Goal: Check status: Check status

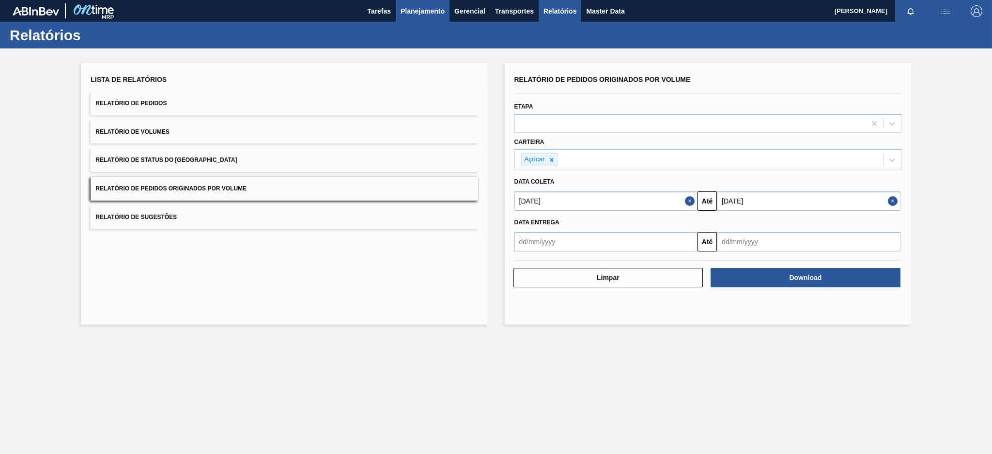
click at [424, 7] on span "Planejamento" at bounding box center [423, 11] width 44 height 12
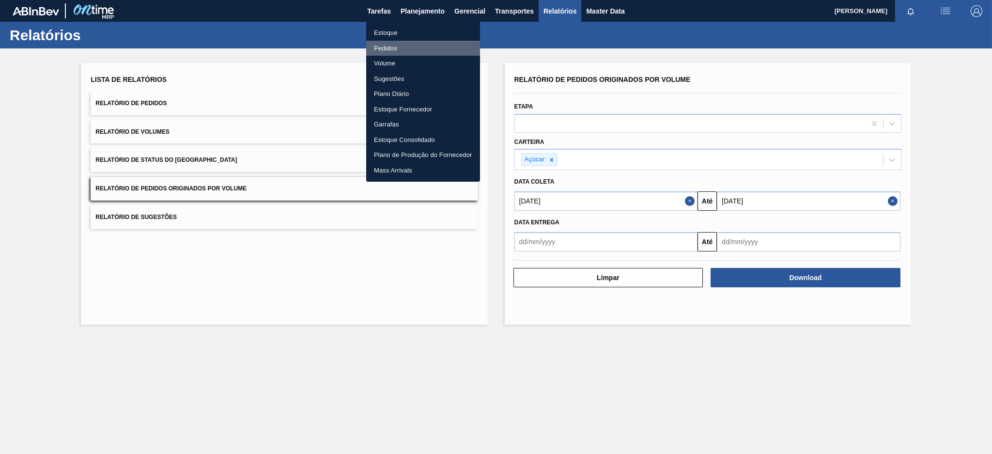
click at [388, 44] on li "Pedidos" at bounding box center [423, 49] width 114 height 16
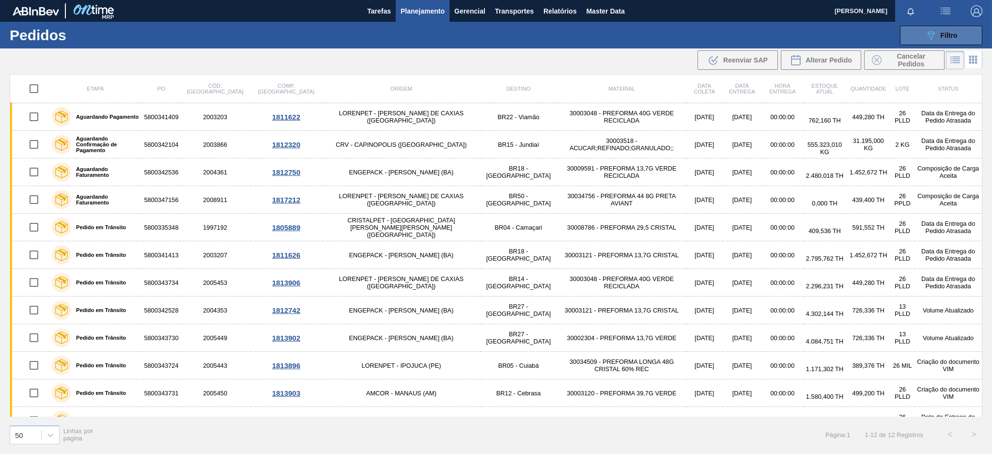
click at [905, 43] on button "089F7B8B-B2A5-4AFE-B5C0-19BA573D28AC Filtro" at bounding box center [941, 35] width 82 height 19
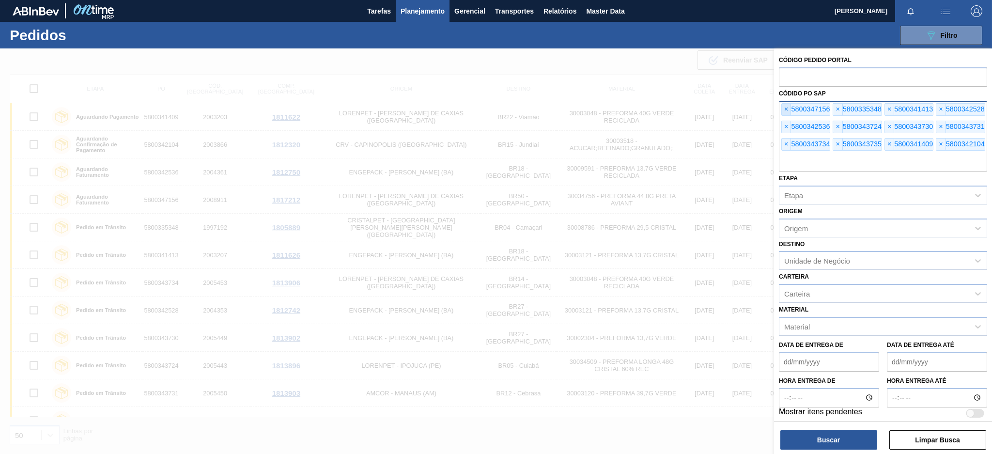
click at [782, 108] on span "×" at bounding box center [786, 110] width 9 height 12
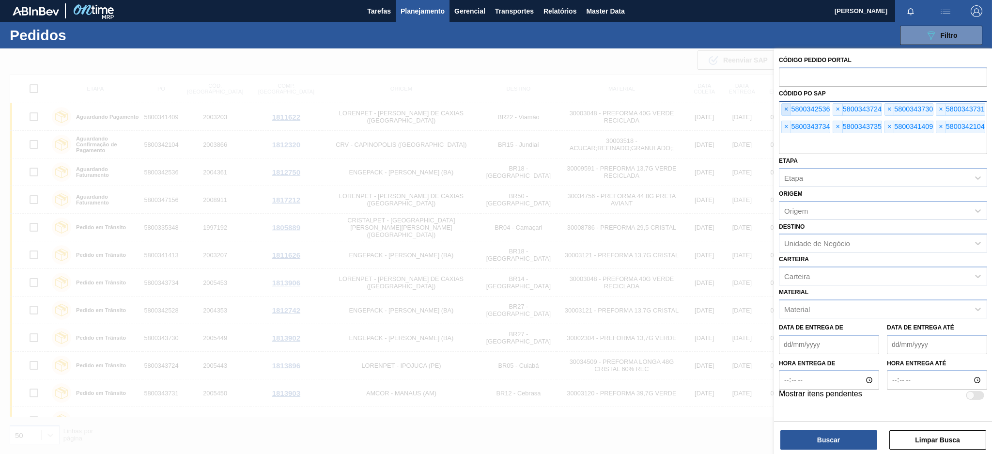
click at [782, 108] on span "×" at bounding box center [786, 110] width 9 height 12
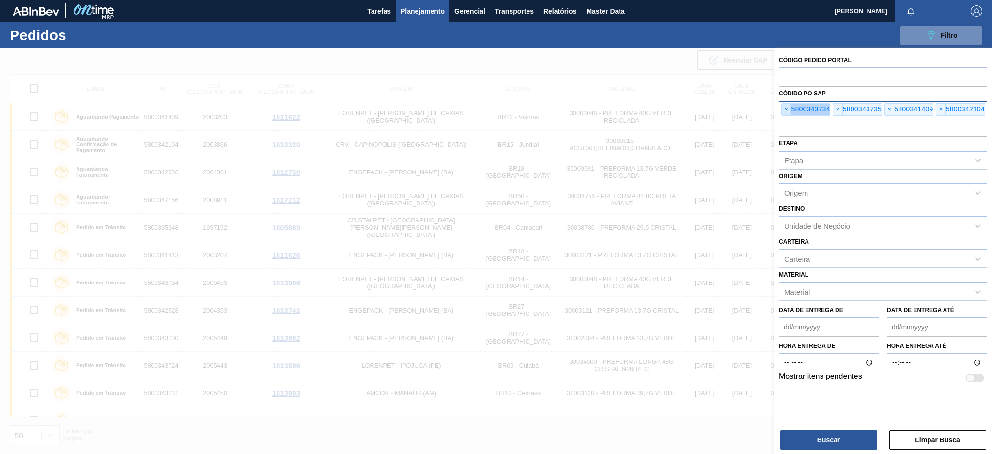
click at [782, 108] on span "×" at bounding box center [786, 110] width 9 height 12
click at [782, 118] on input "text" at bounding box center [883, 127] width 208 height 18
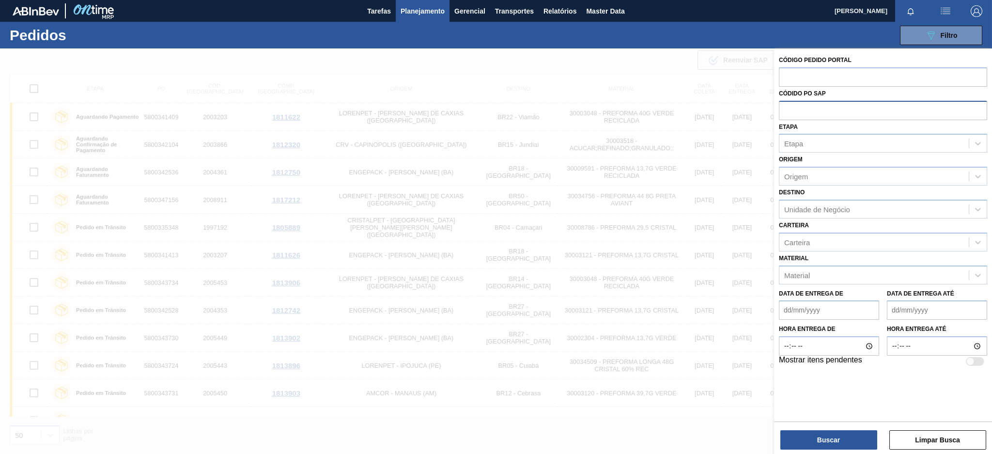
click at [782, 108] on input "text" at bounding box center [883, 110] width 208 height 18
paste input "5800341403"
type input "5800341403"
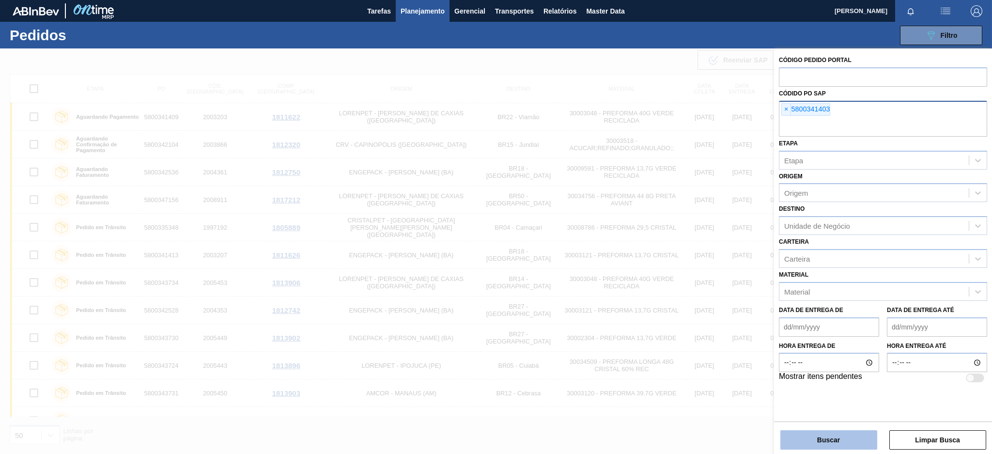
click at [815, 438] on button "Buscar" at bounding box center [829, 439] width 97 height 19
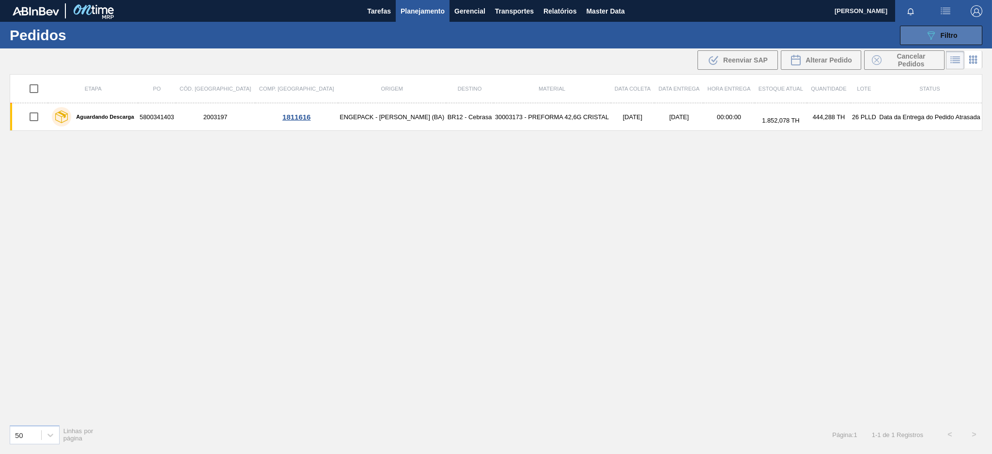
click at [928, 38] on icon "089F7B8B-B2A5-4AFE-B5C0-19BA573D28AC" at bounding box center [931, 36] width 12 height 12
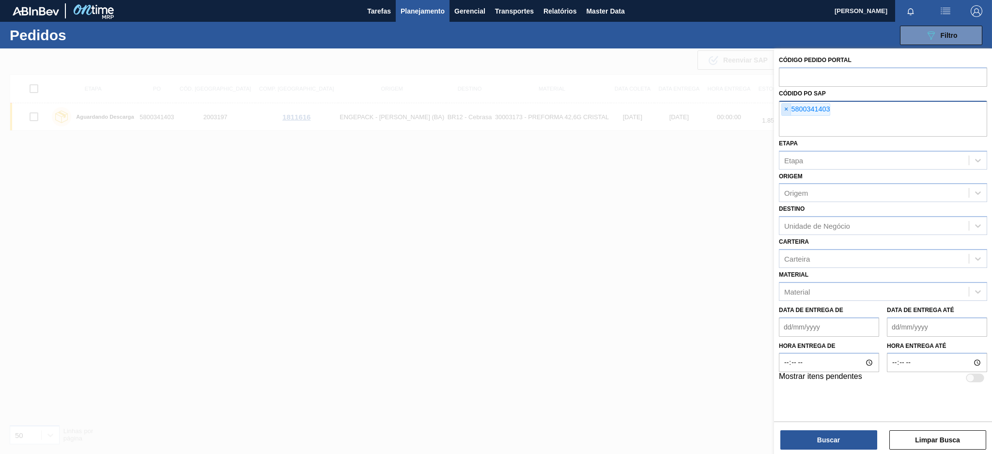
click at [785, 106] on span "×" at bounding box center [786, 110] width 9 height 12
paste input "text"
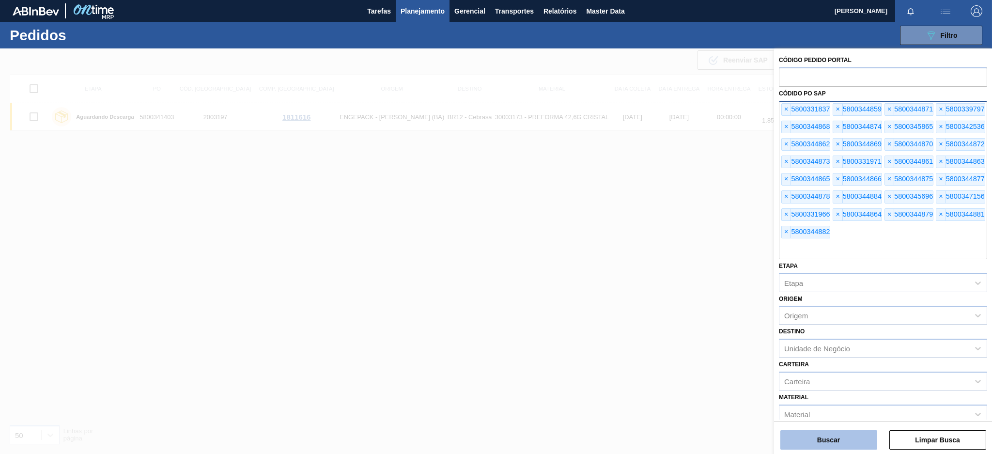
click at [825, 433] on button "Buscar" at bounding box center [829, 439] width 97 height 19
